Goal: Navigation & Orientation: Find specific page/section

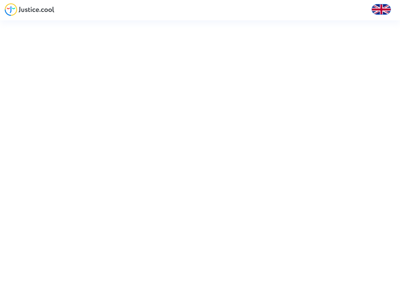
click at [382, 9] on img at bounding box center [381, 9] width 19 height 19
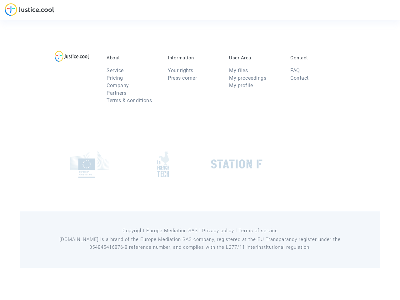
click at [72, 56] on img at bounding box center [72, 56] width 35 height 11
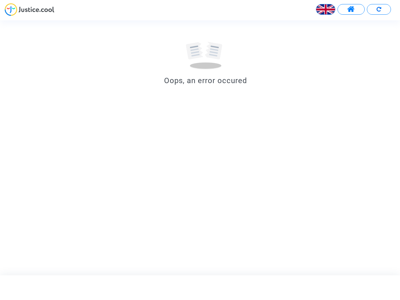
click at [326, 9] on img at bounding box center [326, 9] width 19 height 19
click at [351, 9] on span at bounding box center [352, 9] width 8 height 8
click at [379, 9] on div at bounding box center [200, 11] width 400 height 17
